Goal: Task Accomplishment & Management: Use online tool/utility

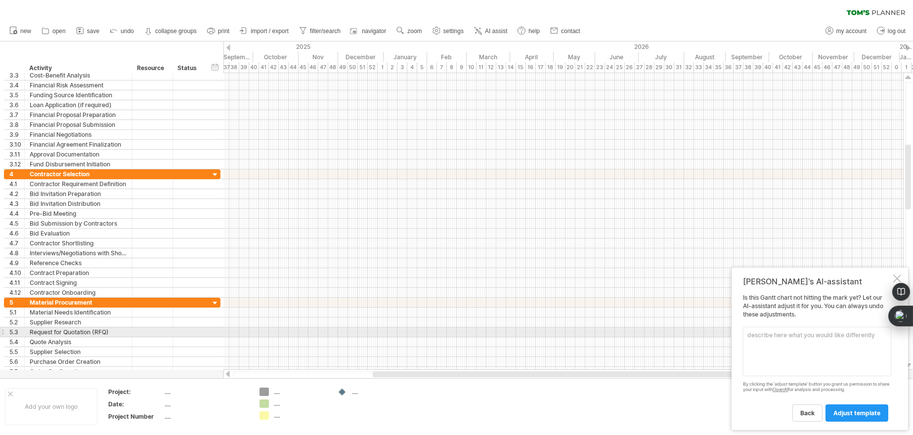
click at [769, 332] on textarea at bounding box center [817, 351] width 148 height 49
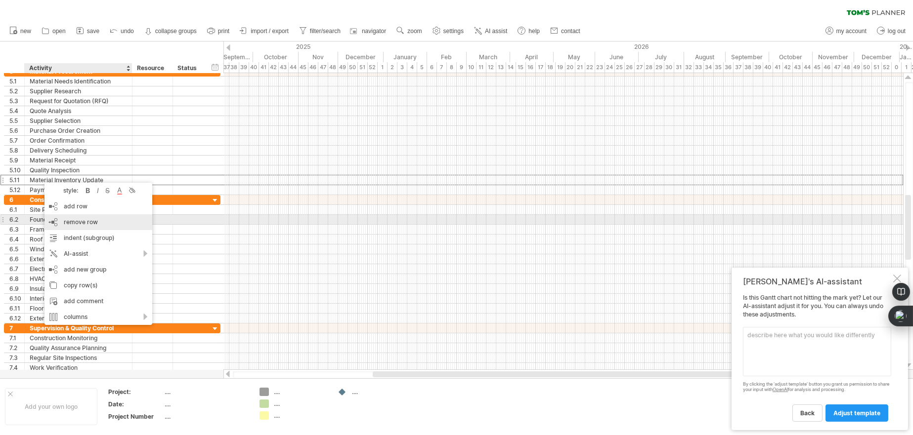
click at [66, 220] on span "remove row" at bounding box center [81, 221] width 34 height 7
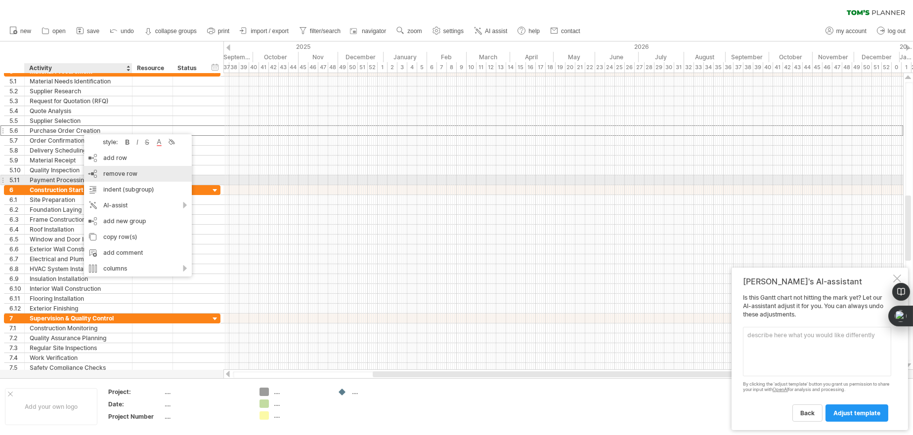
click at [107, 176] on span "remove row" at bounding box center [120, 173] width 34 height 7
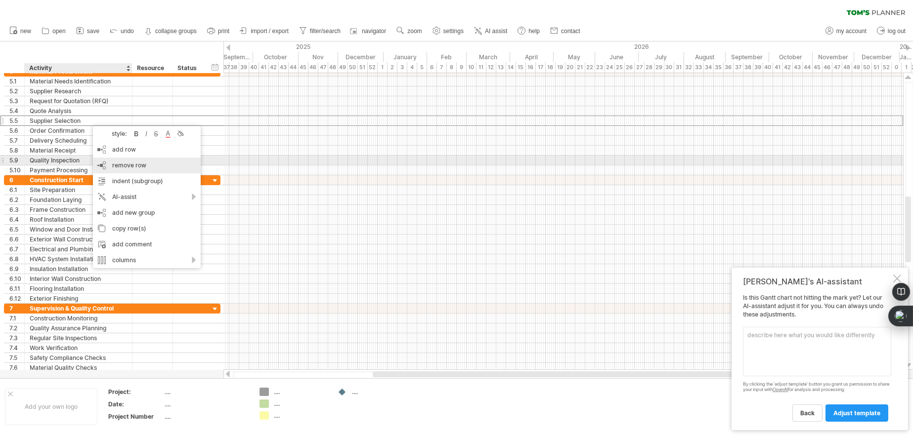
click at [111, 165] on div "remove row remove selected rows" at bounding box center [147, 166] width 108 height 16
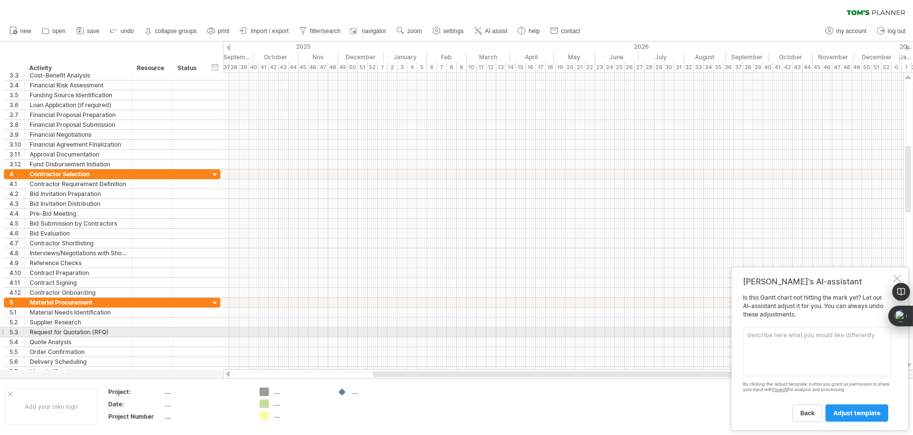
click at [754, 332] on textarea at bounding box center [817, 351] width 148 height 49
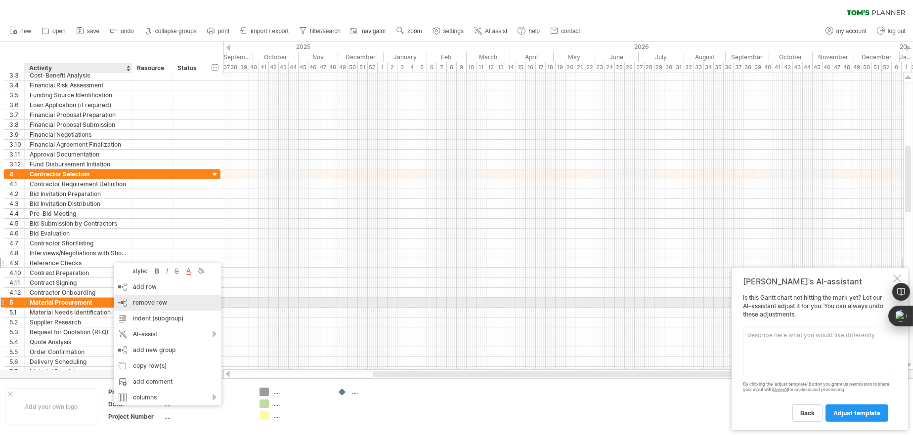
click at [156, 302] on span "remove row" at bounding box center [150, 302] width 34 height 7
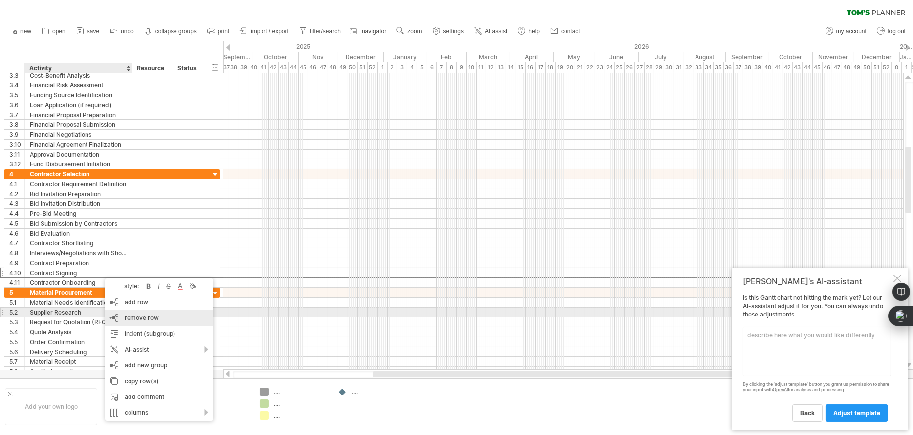
click at [137, 319] on span "remove row" at bounding box center [142, 317] width 34 height 7
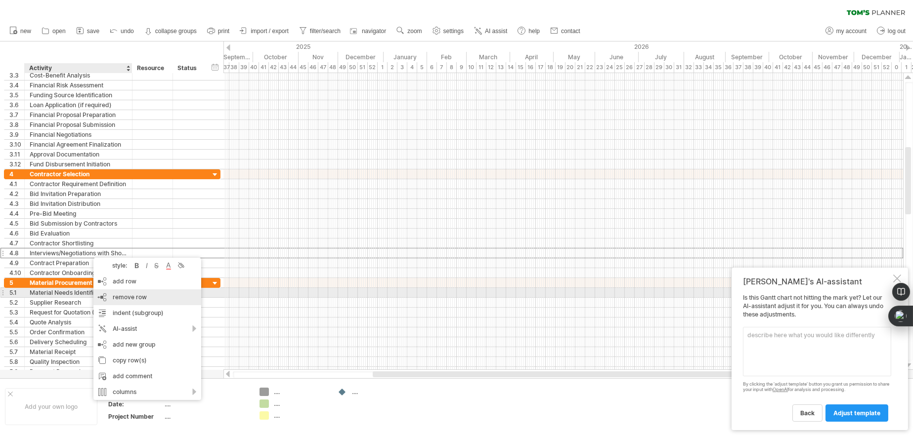
click at [133, 292] on div "remove row remove selected rows" at bounding box center [147, 298] width 108 height 16
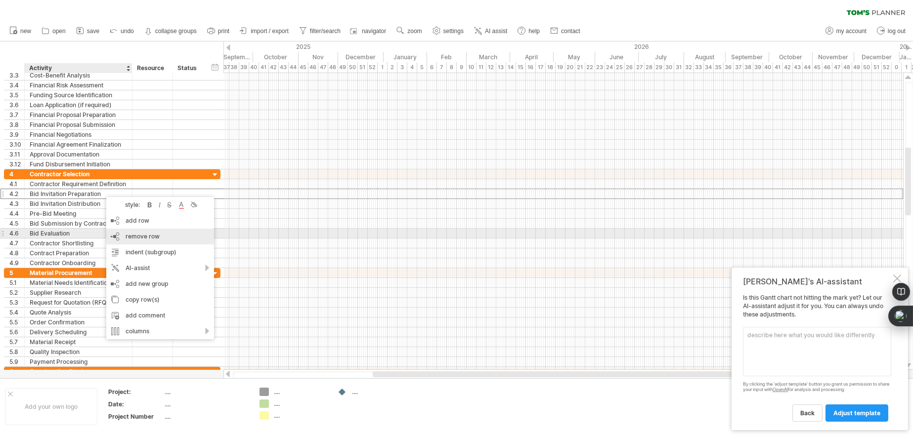
click at [133, 237] on span "remove row" at bounding box center [143, 236] width 34 height 7
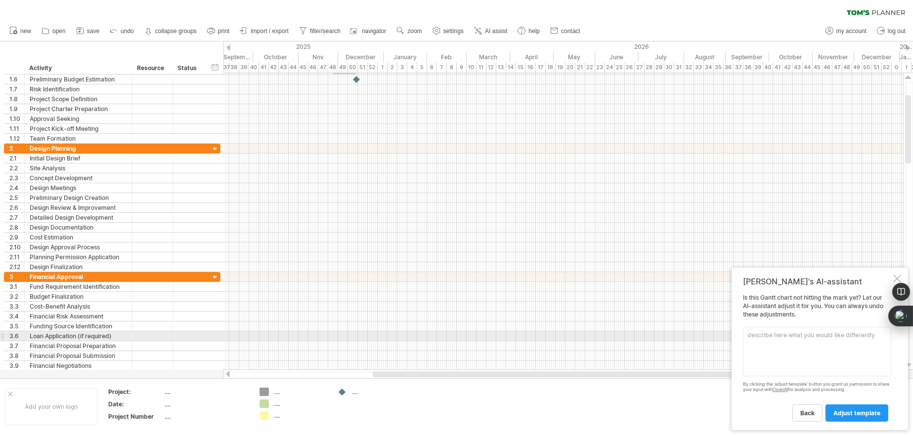
click at [798, 333] on textarea at bounding box center [817, 351] width 148 height 49
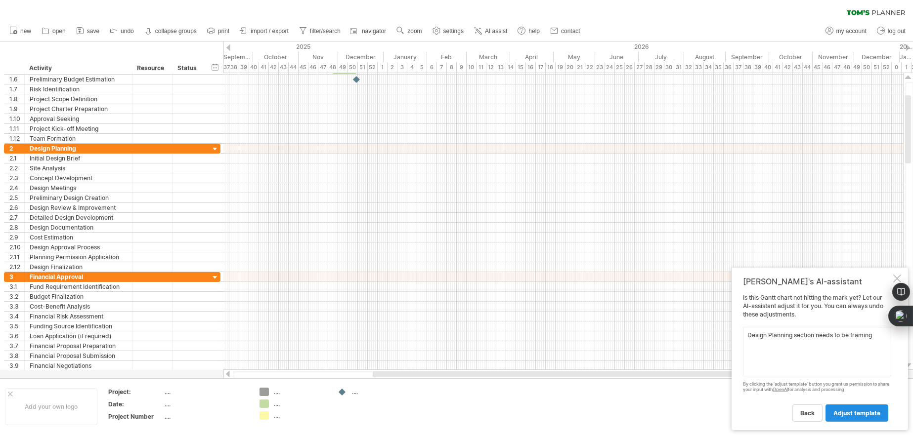
type textarea "Design Planning section needs to be framing"
click at [865, 410] on span "adjust template" at bounding box center [856, 413] width 47 height 7
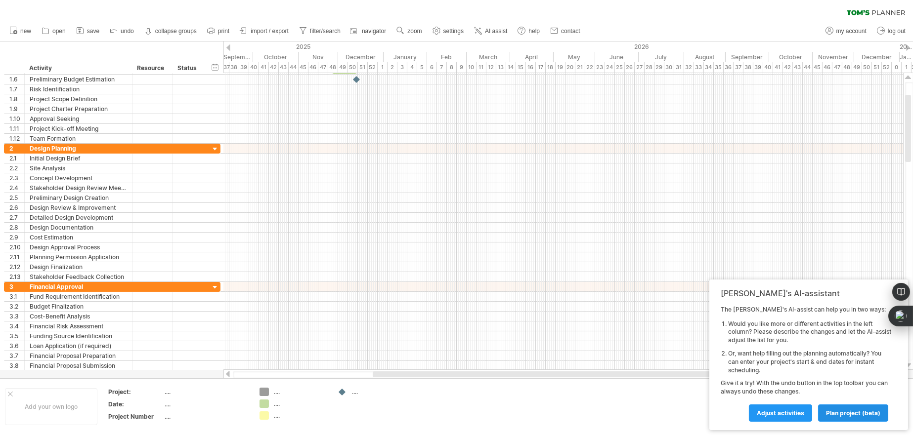
click at [865, 410] on span "plan project (beta)" at bounding box center [853, 413] width 54 height 7
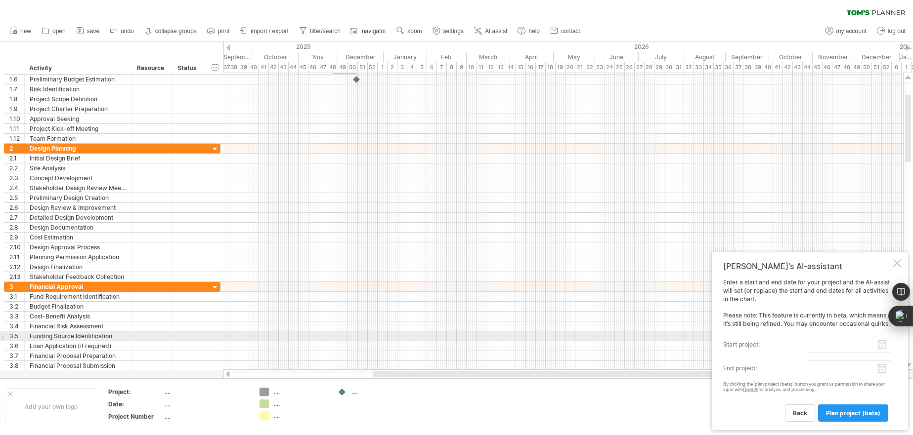
click at [882, 340] on input "start project:" at bounding box center [848, 345] width 85 height 16
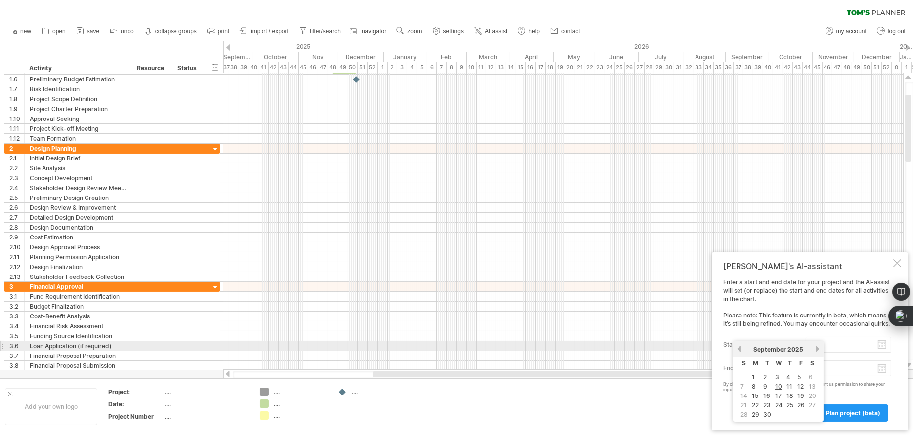
click at [737, 348] on link "previous" at bounding box center [738, 348] width 7 height 7
click at [738, 348] on link "previous" at bounding box center [738, 348] width 7 height 7
click at [820, 348] on link "next" at bounding box center [816, 348] width 7 height 7
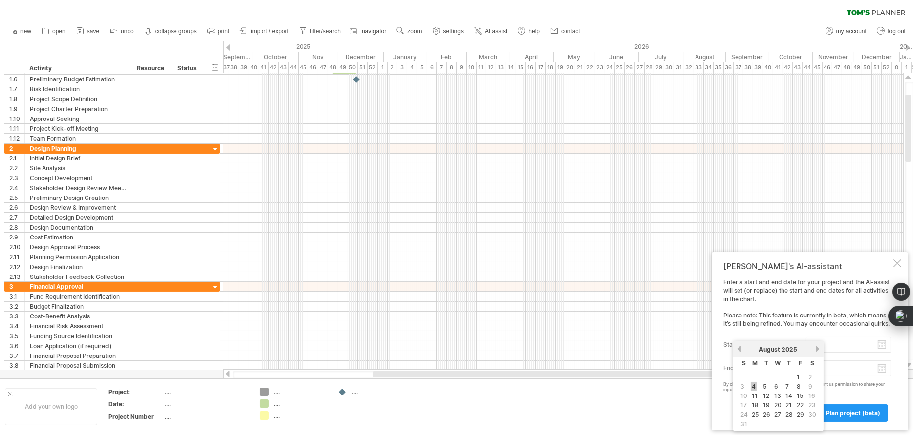
click at [755, 387] on link "4" at bounding box center [754, 386] width 6 height 9
type input "********"
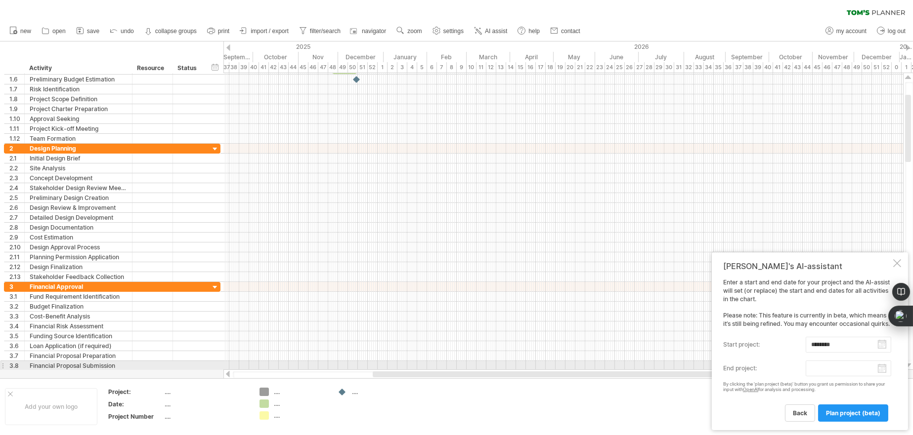
click at [880, 362] on body "progress(100%) Trying to reach [DOMAIN_NAME] Connected again... 0% clear filter…" at bounding box center [456, 218] width 913 height 437
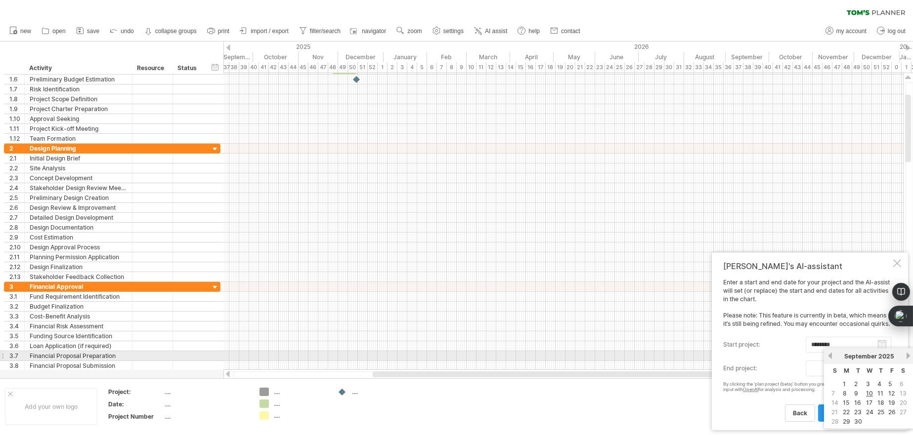
click at [829, 354] on link "previous" at bounding box center [829, 355] width 7 height 7
click at [912, 355] on link "next" at bounding box center [907, 355] width 7 height 7
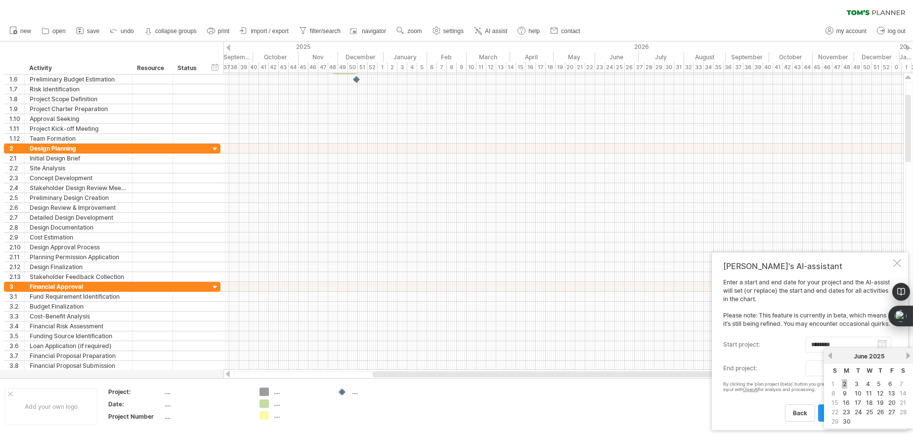
click at [847, 383] on link "2" at bounding box center [844, 384] width 5 height 9
click at [847, 411] on span "plan project (beta)" at bounding box center [853, 413] width 54 height 7
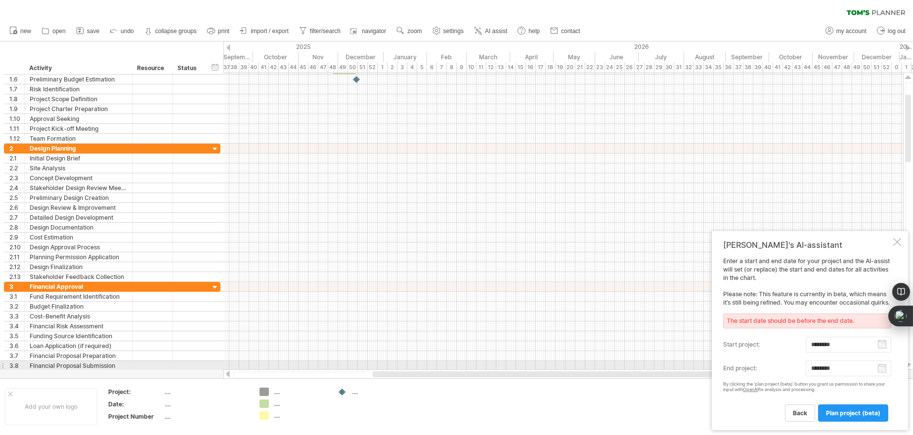
click at [885, 363] on body "progress(100%) Trying to reach [DOMAIN_NAME] Connected again... 0% clear filter…" at bounding box center [456, 218] width 913 height 437
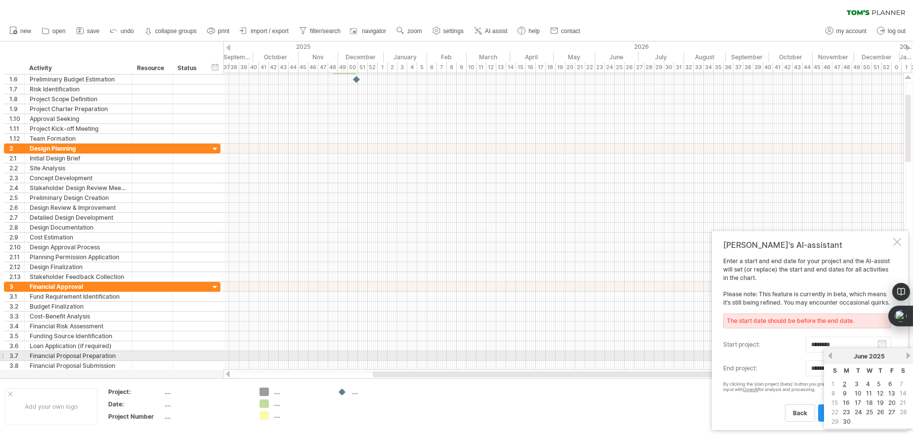
click at [909, 354] on div "previous next [DATE]" at bounding box center [869, 356] width 90 height 16
click at [909, 354] on link "next" at bounding box center [907, 355] width 7 height 7
click at [905, 354] on div "[DATE]" at bounding box center [869, 356] width 72 height 7
click at [910, 355] on link "next" at bounding box center [907, 355] width 7 height 7
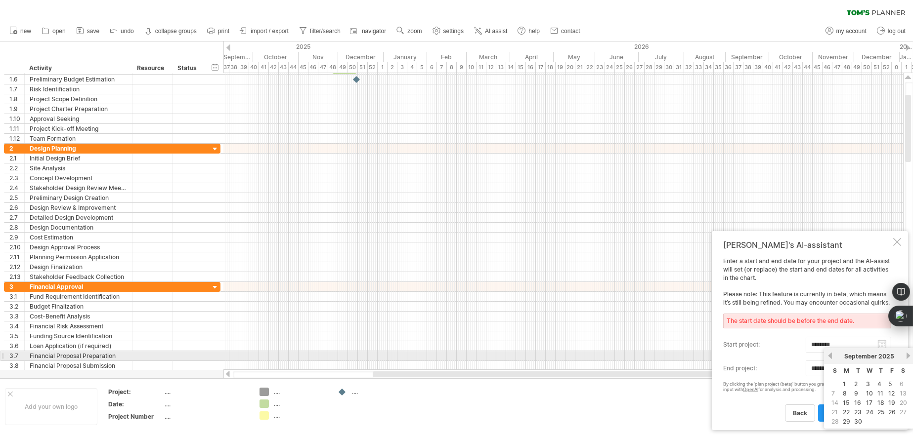
click at [910, 355] on link "next" at bounding box center [907, 355] width 7 height 7
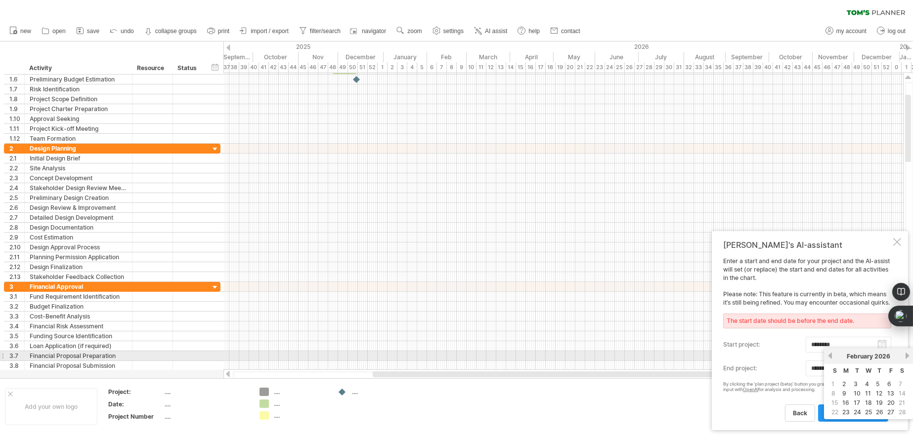
click at [910, 355] on link "next" at bounding box center [906, 355] width 7 height 7
click at [910, 355] on link "next" at bounding box center [907, 355] width 7 height 7
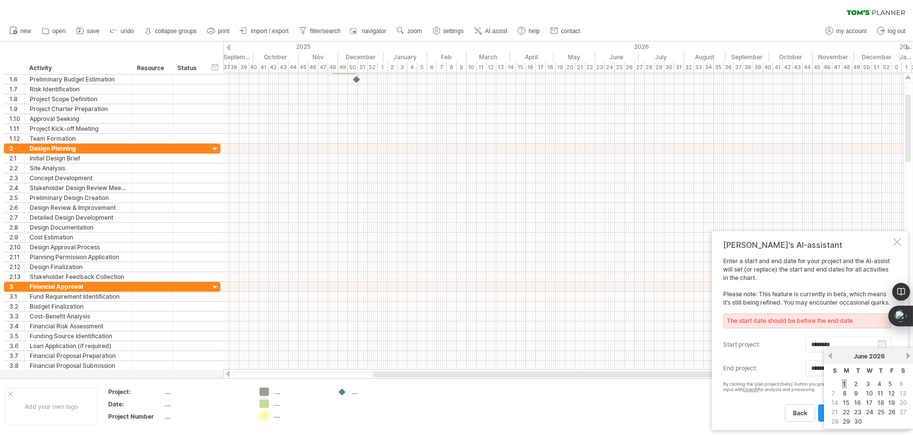
click at [845, 384] on link "1" at bounding box center [844, 384] width 5 height 9
type input "********"
click at [846, 413] on span "plan project (beta)" at bounding box center [853, 413] width 54 height 7
